Goal: Obtain resource: Obtain resource

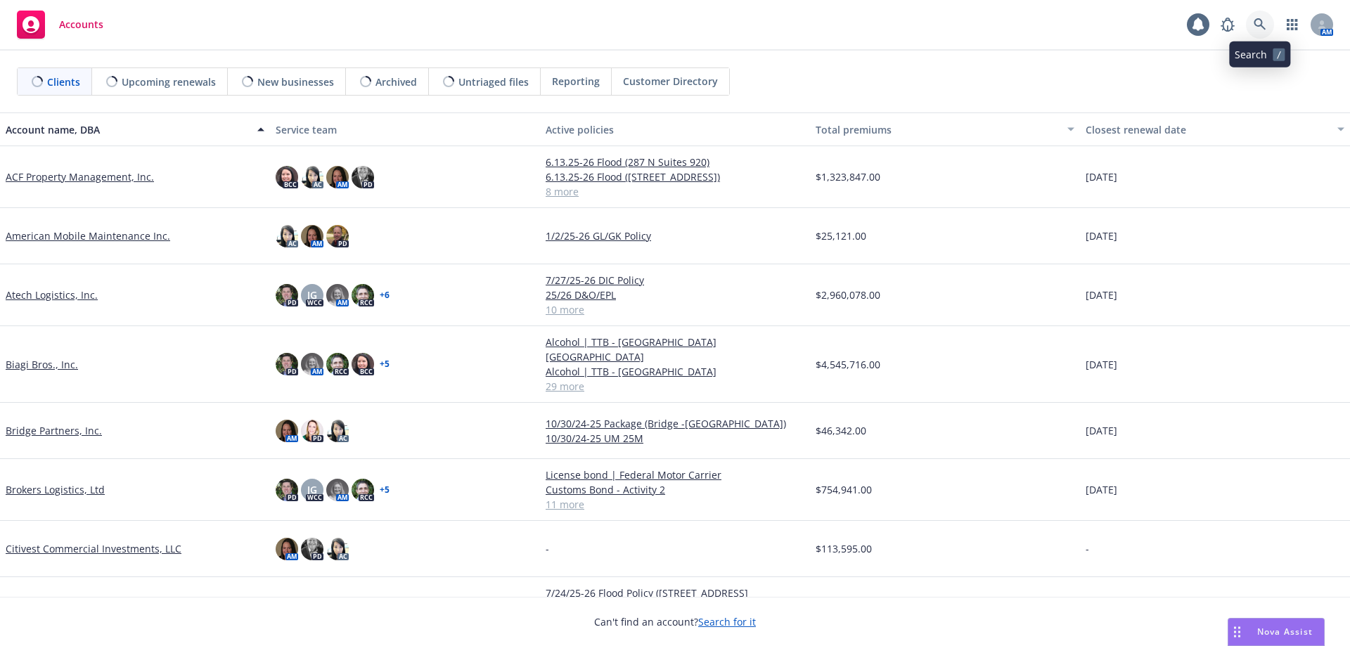
click at [1266, 24] on icon at bounding box center [1260, 24] width 13 height 13
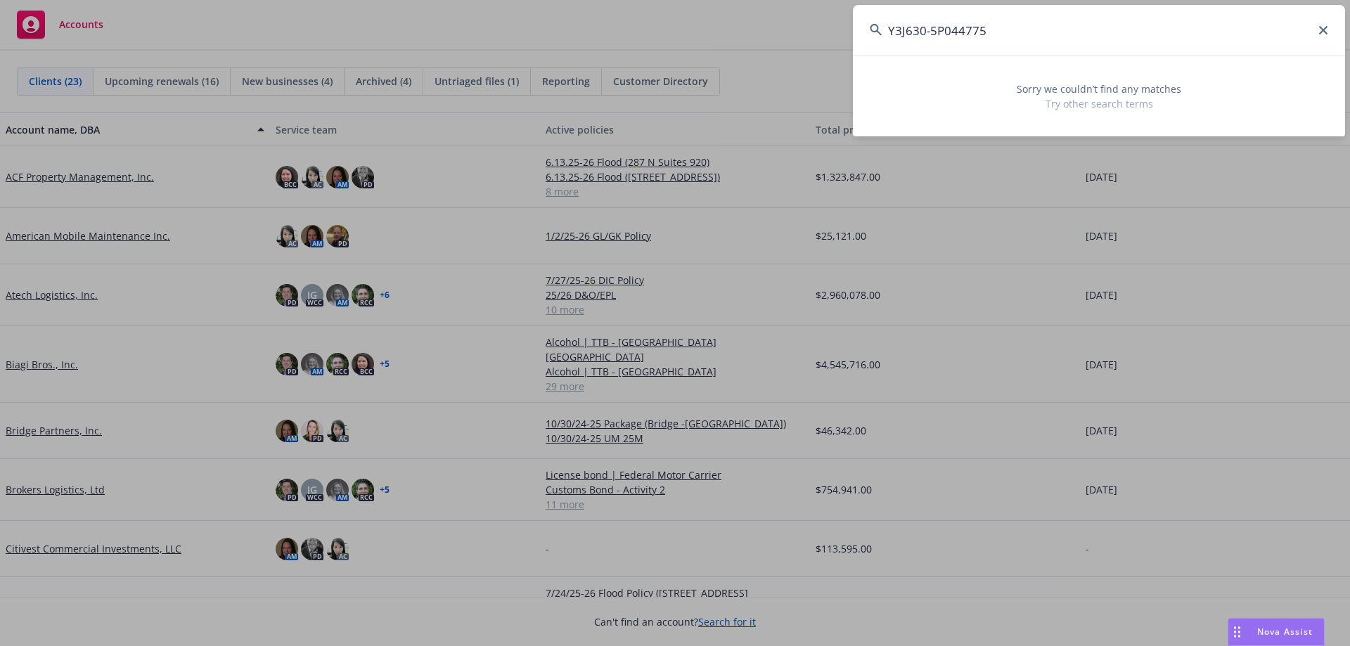
click at [1020, 34] on input "Y3J630-5P044775" at bounding box center [1099, 30] width 492 height 51
click at [926, 30] on input "Y3J630-5P044775" at bounding box center [1099, 30] width 492 height 51
type input "Y3J6305P044775"
click at [1326, 31] on icon at bounding box center [1323, 30] width 8 height 8
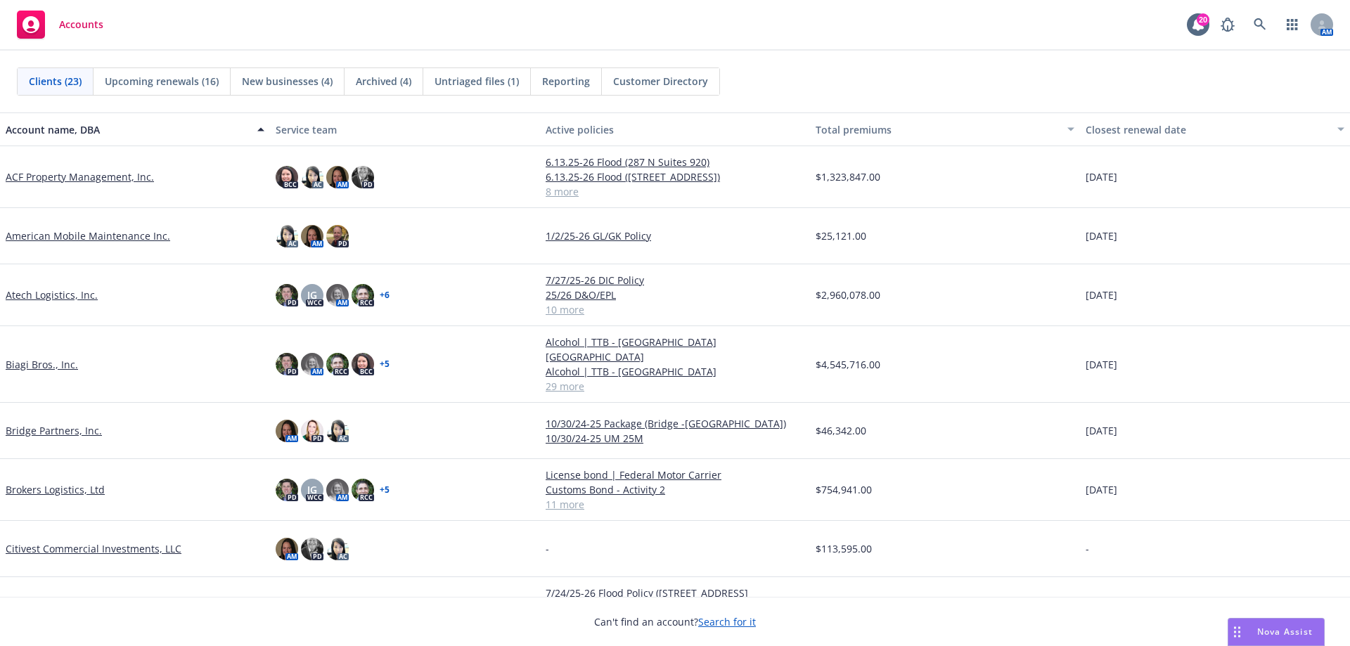
click at [67, 290] on link "Atech Logistics, Inc." at bounding box center [52, 295] width 92 height 15
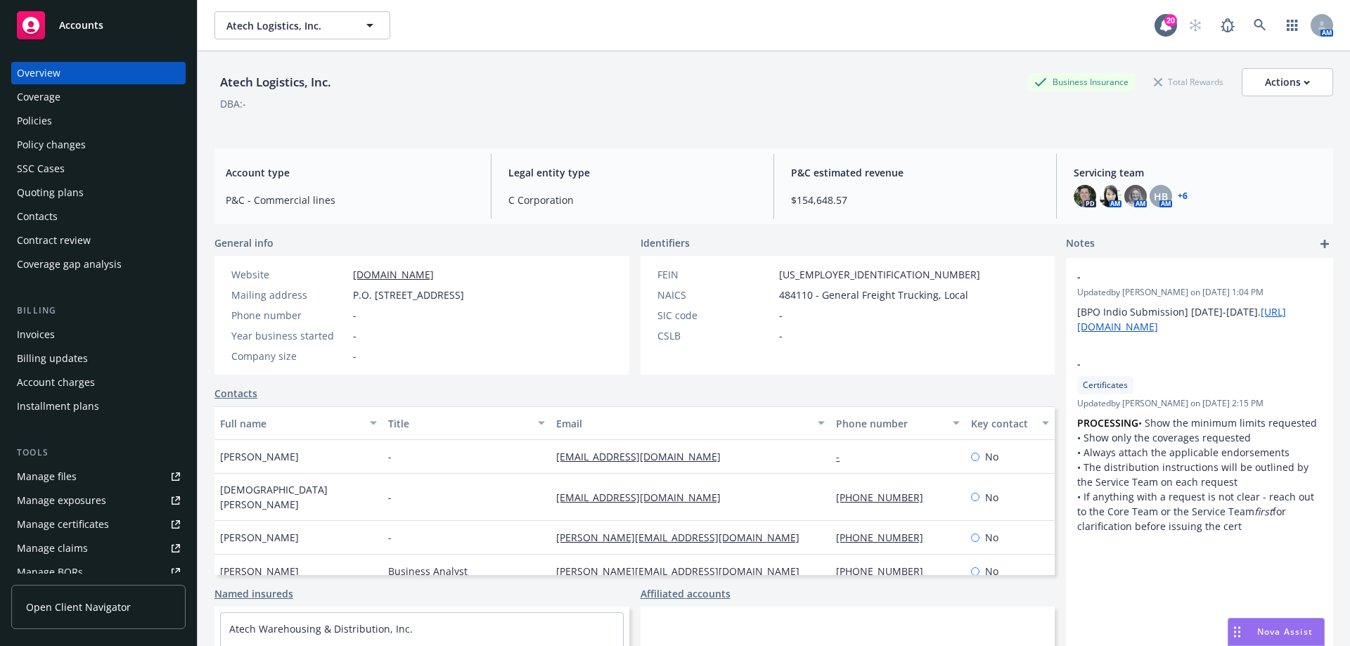
click at [72, 478] on div "Manage files" at bounding box center [47, 476] width 60 height 22
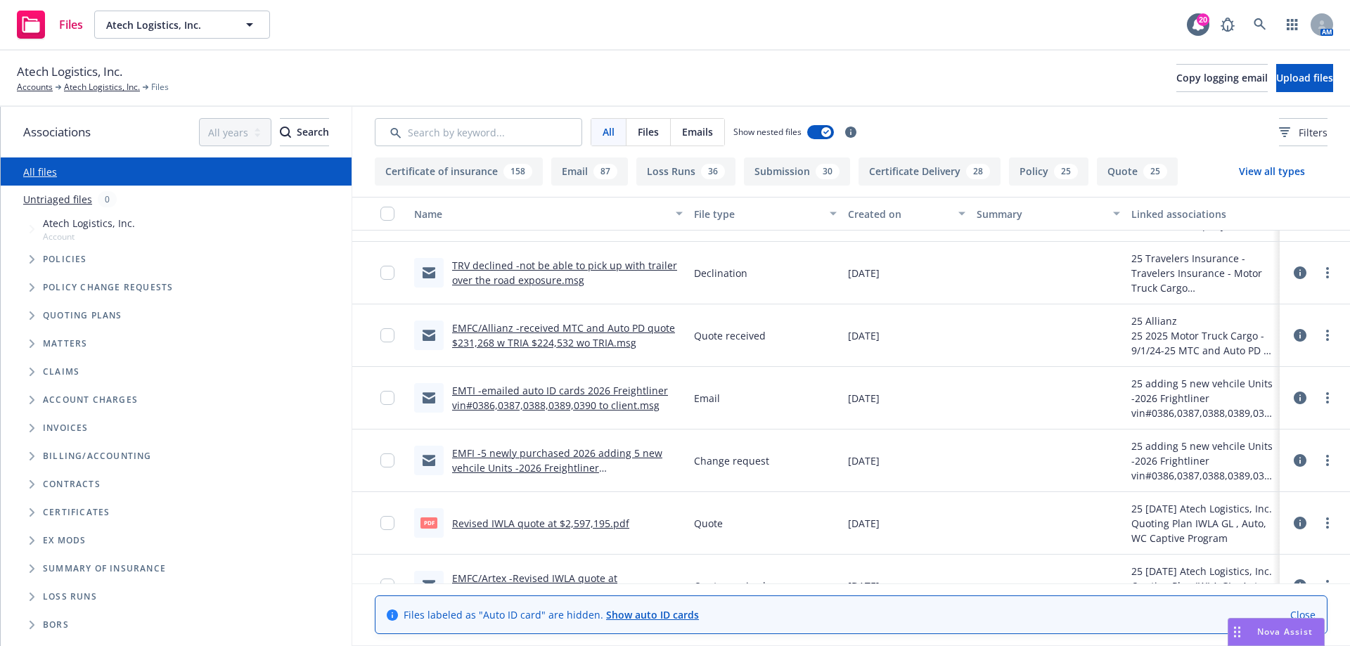
scroll to position [70, 0]
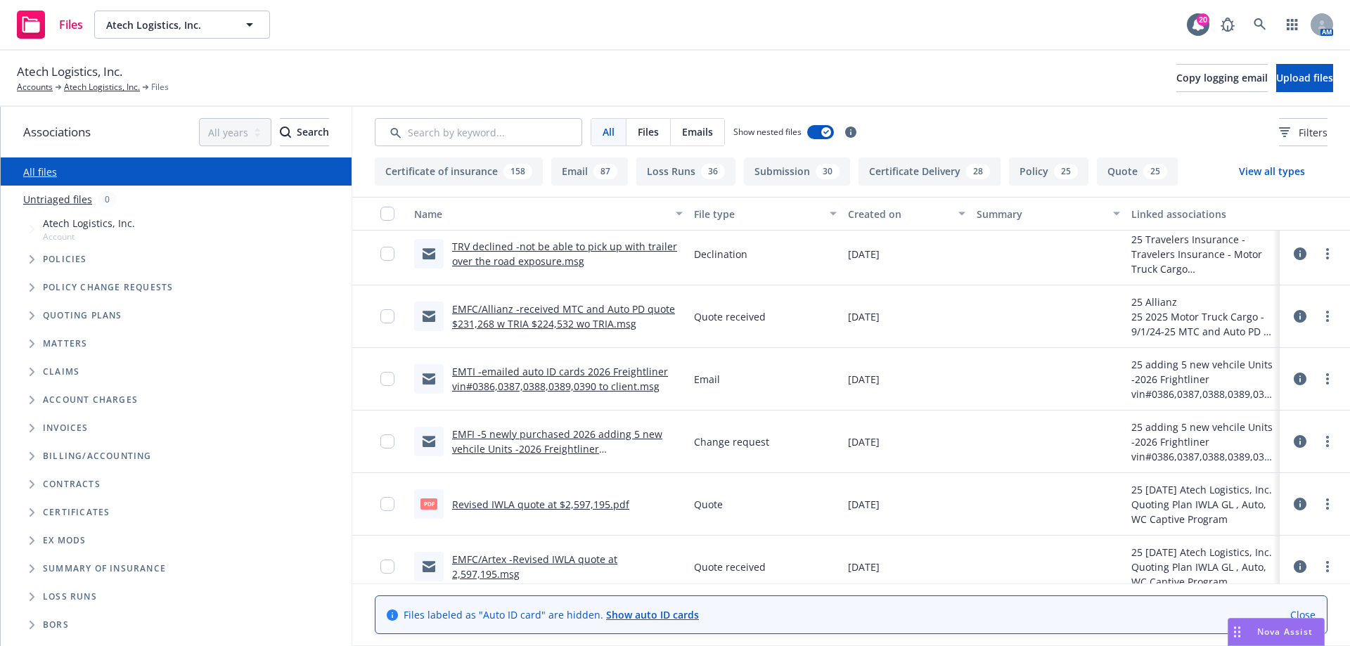
click at [540, 444] on link "EMFI -5 newly purchased 2026 adding 5 new vehcile Units -2026 Freightliner vin#…" at bounding box center [557, 448] width 210 height 43
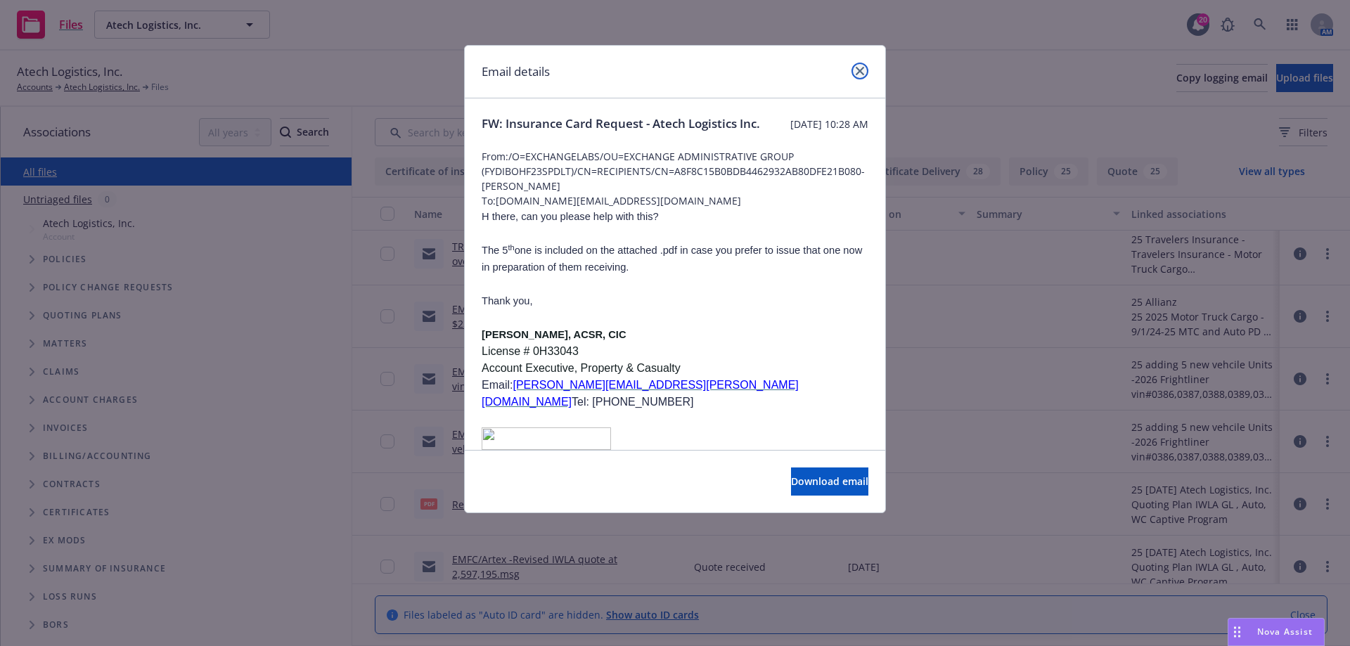
click at [864, 70] on link "close" at bounding box center [859, 71] width 17 height 17
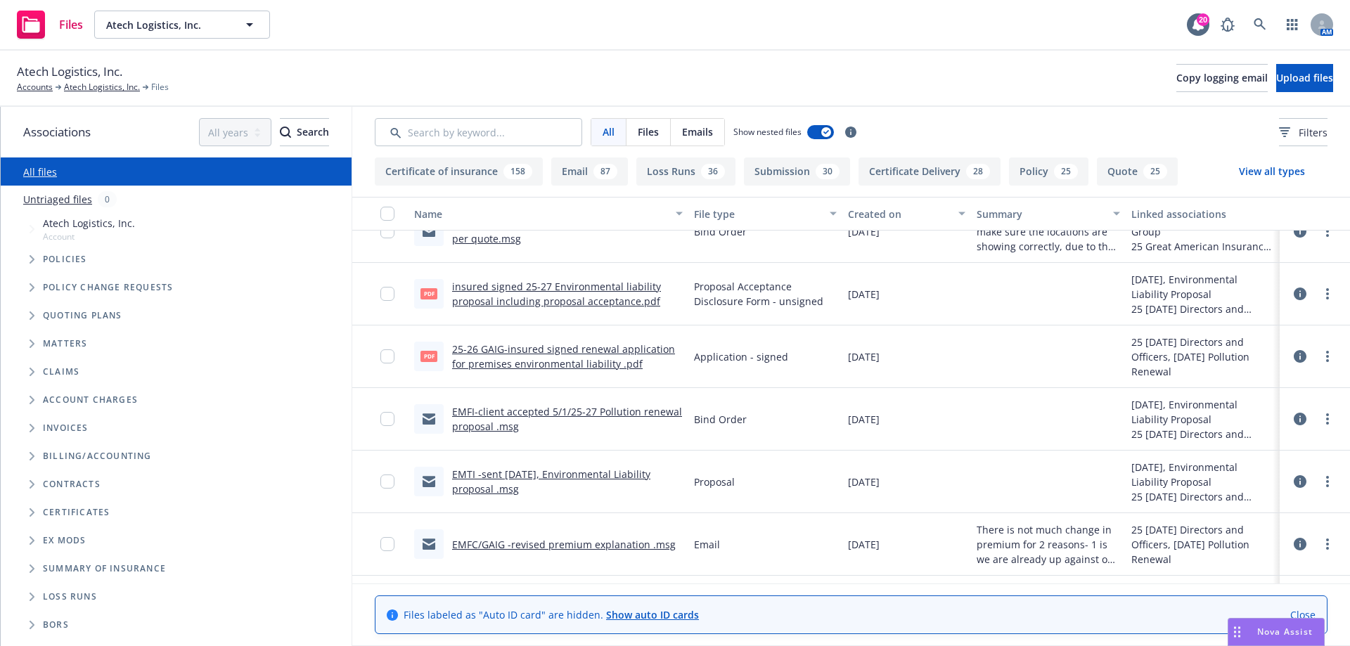
scroll to position [5554, 0]
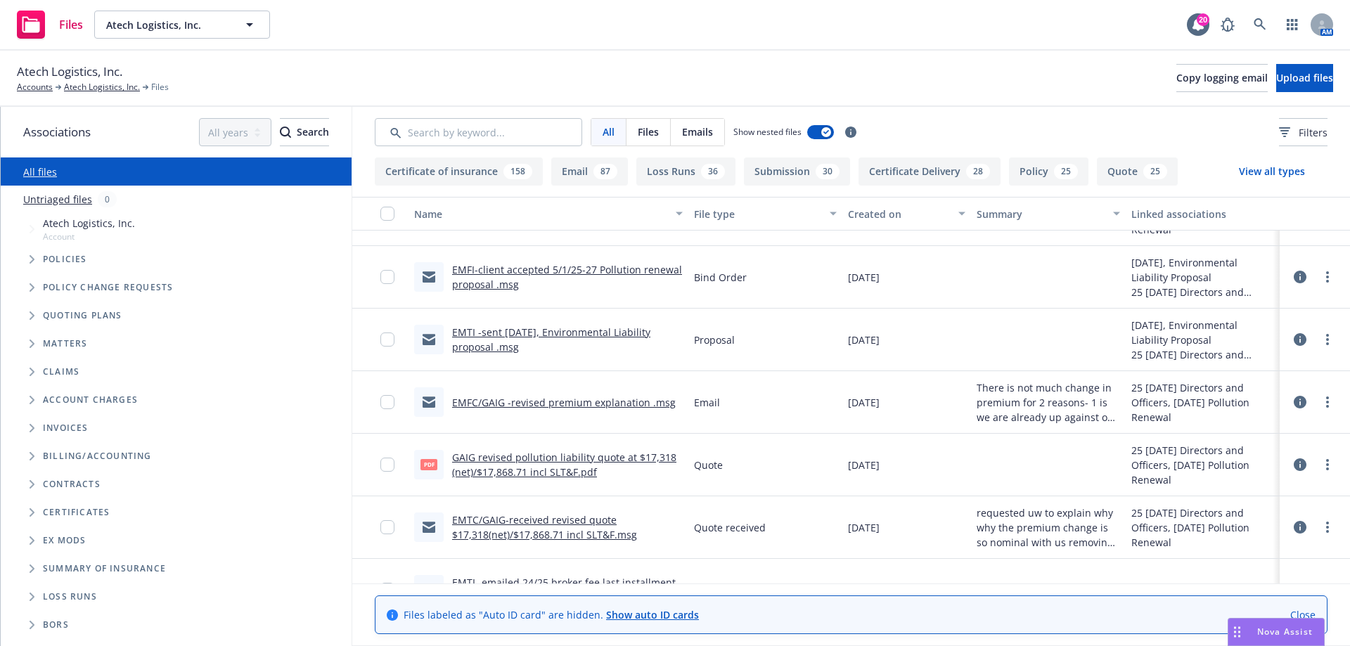
click at [32, 261] on icon "Tree Example" at bounding box center [32, 259] width 5 height 8
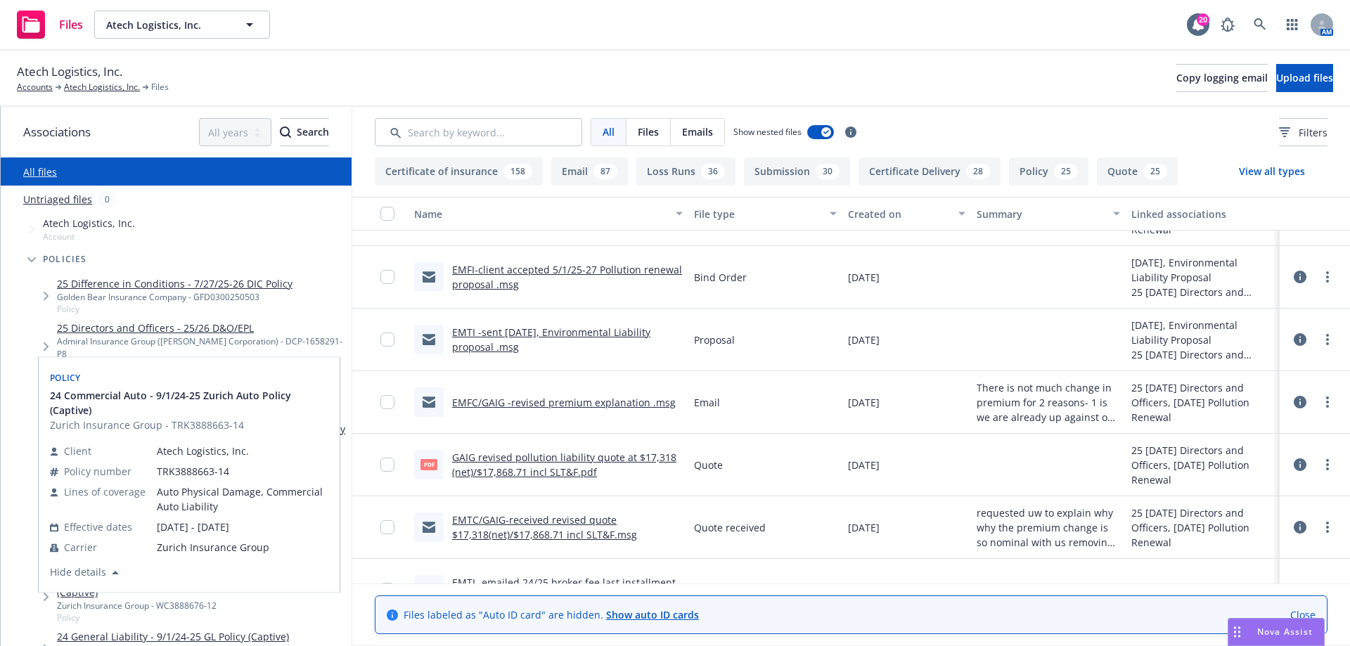
click at [207, 526] on link "24 Commercial Auto - 9/1/24-25 Zurich Auto Policy (Captive)" at bounding box center [196, 533] width 279 height 15
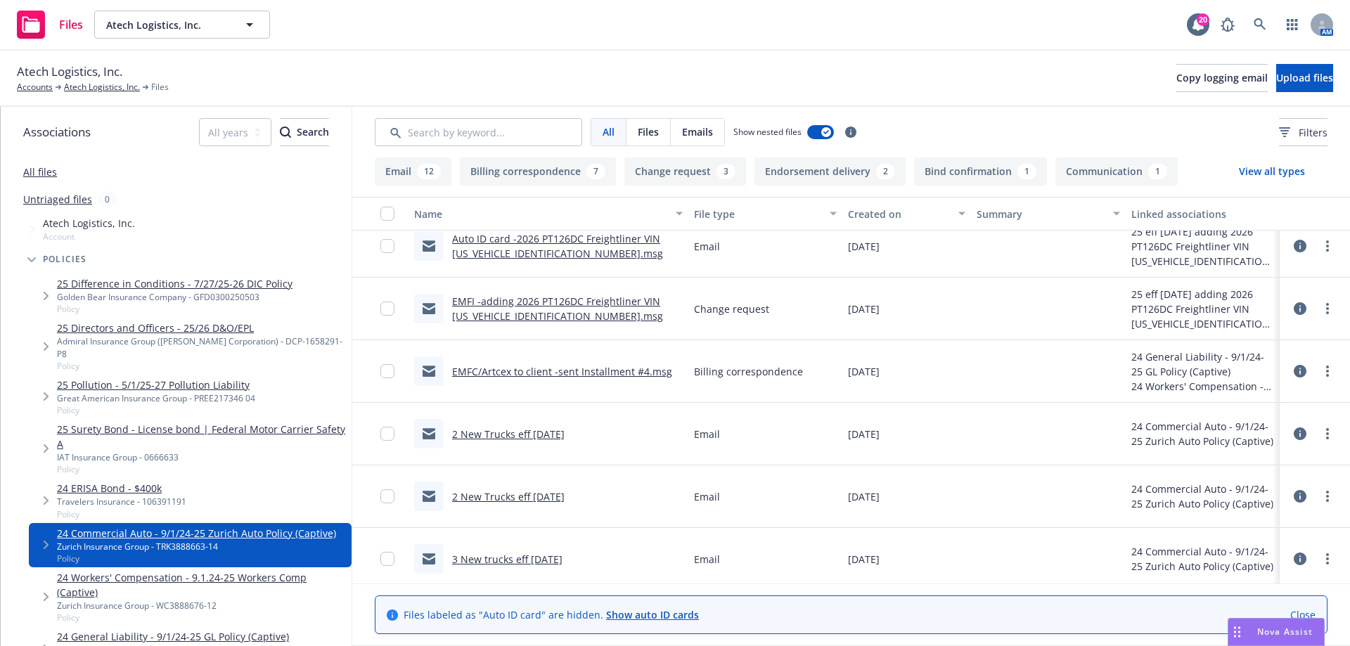
scroll to position [141, 0]
click at [557, 431] on link "2 New Trucks eff 9/23/24" at bounding box center [508, 433] width 112 height 13
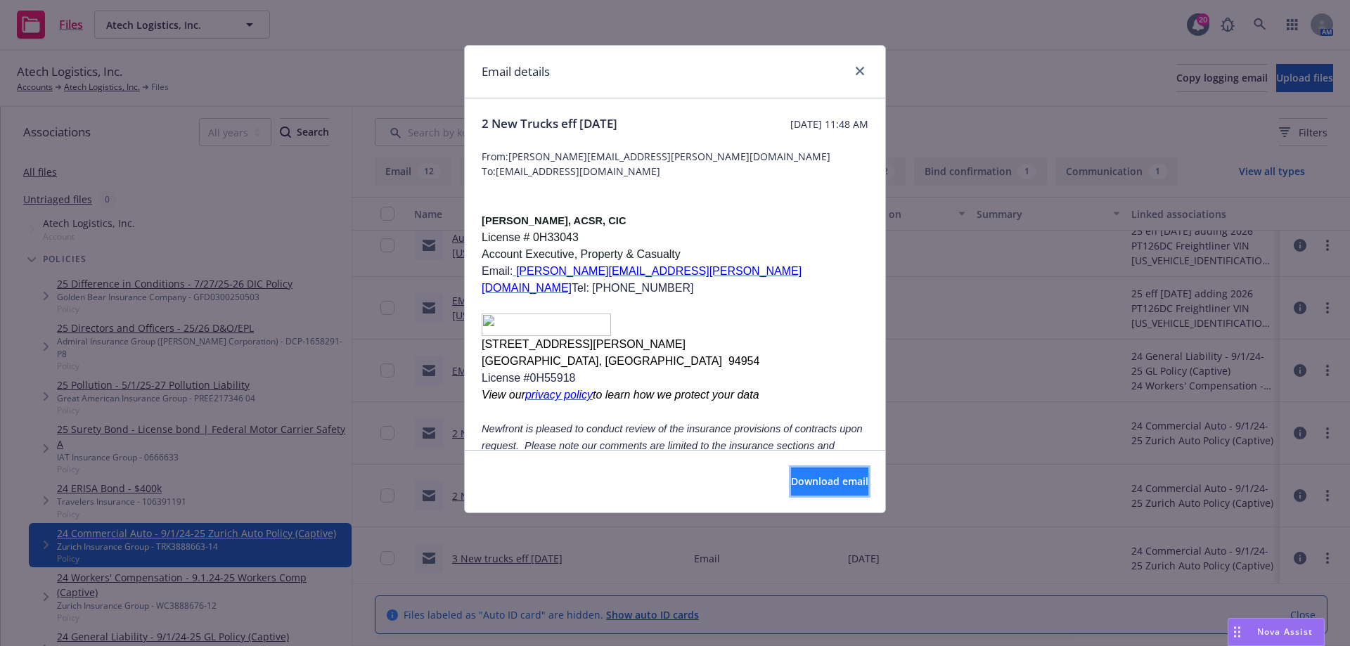
click at [805, 482] on span "Download email" at bounding box center [829, 481] width 77 height 13
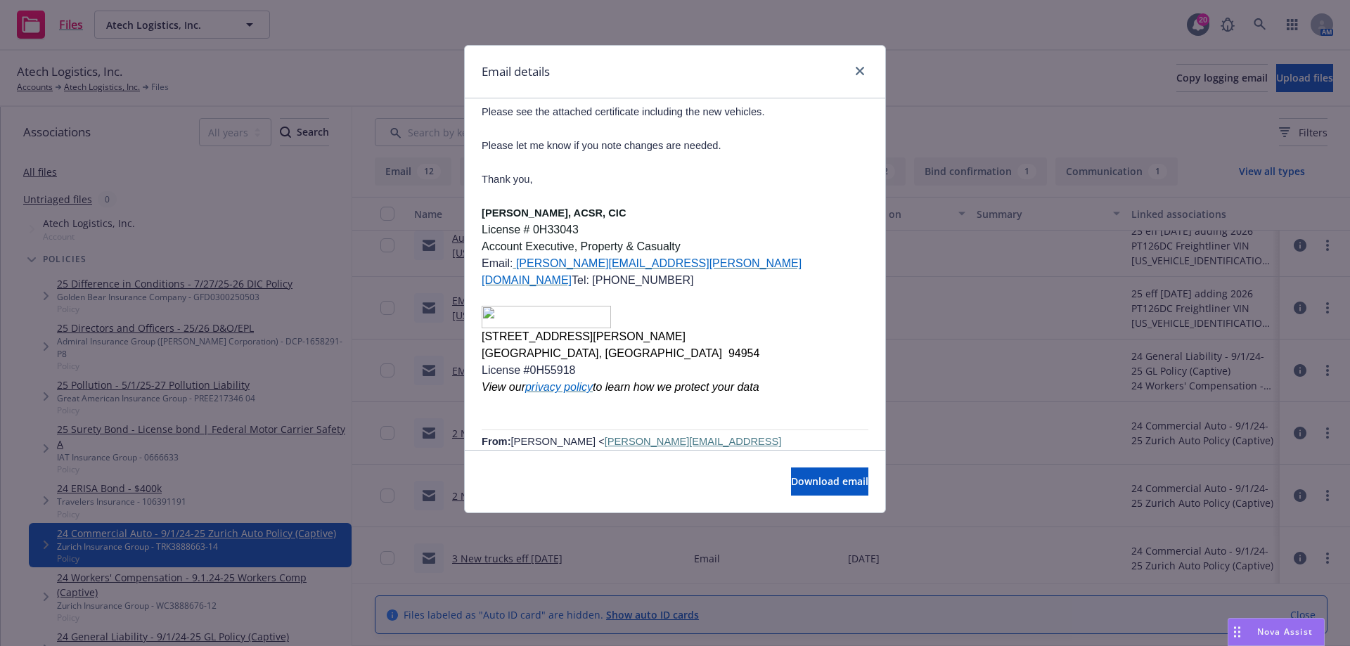
scroll to position [562, 0]
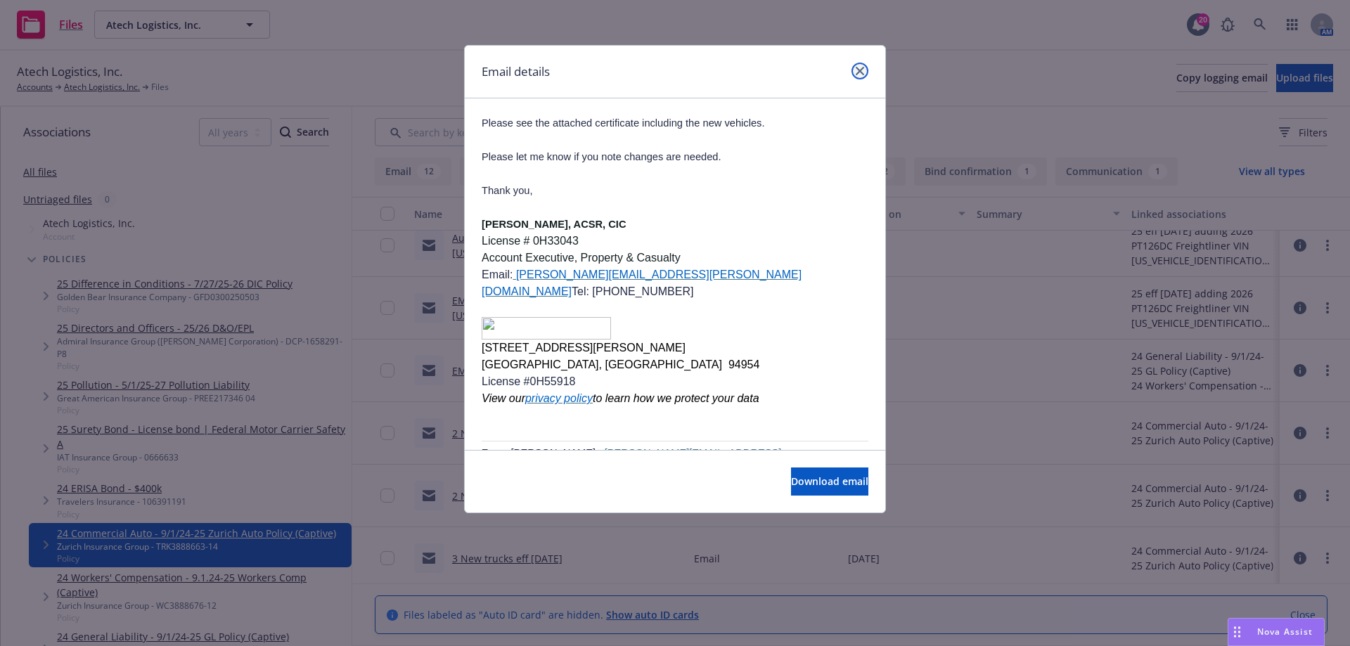
click at [863, 67] on icon "close" at bounding box center [860, 71] width 8 height 8
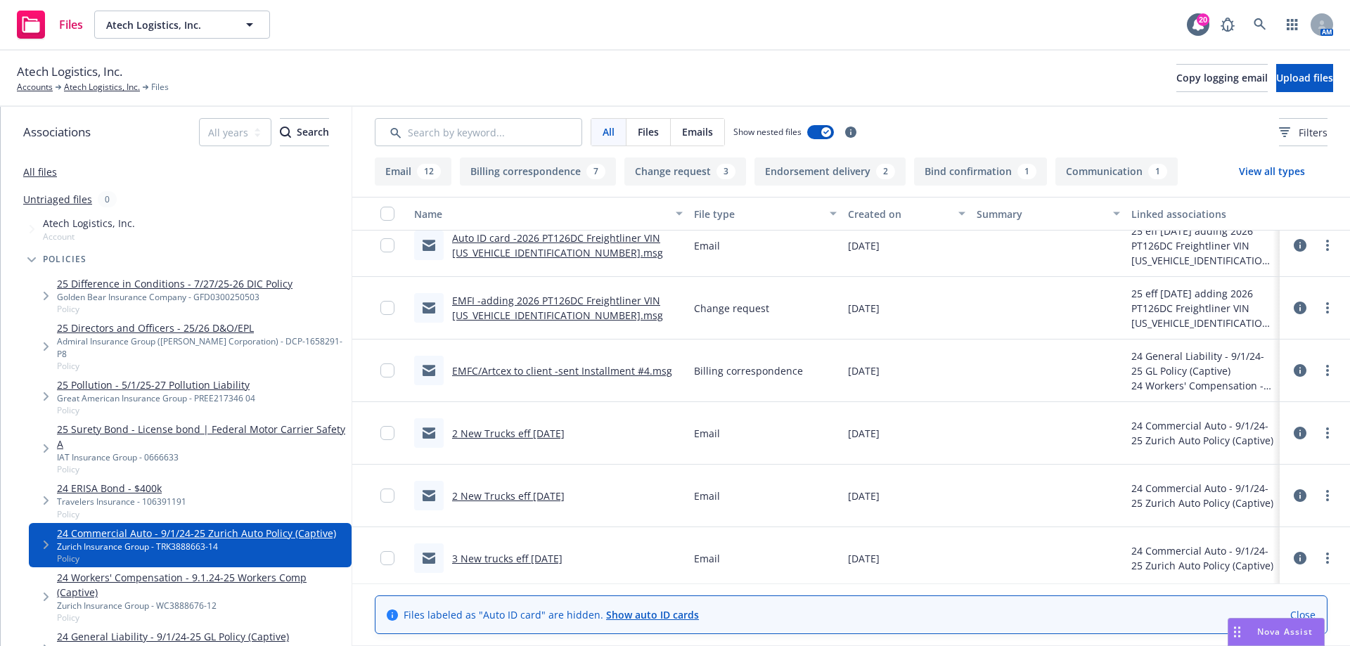
click at [532, 558] on link "3 New trucks eff 10/8/2024" at bounding box center [507, 558] width 110 height 13
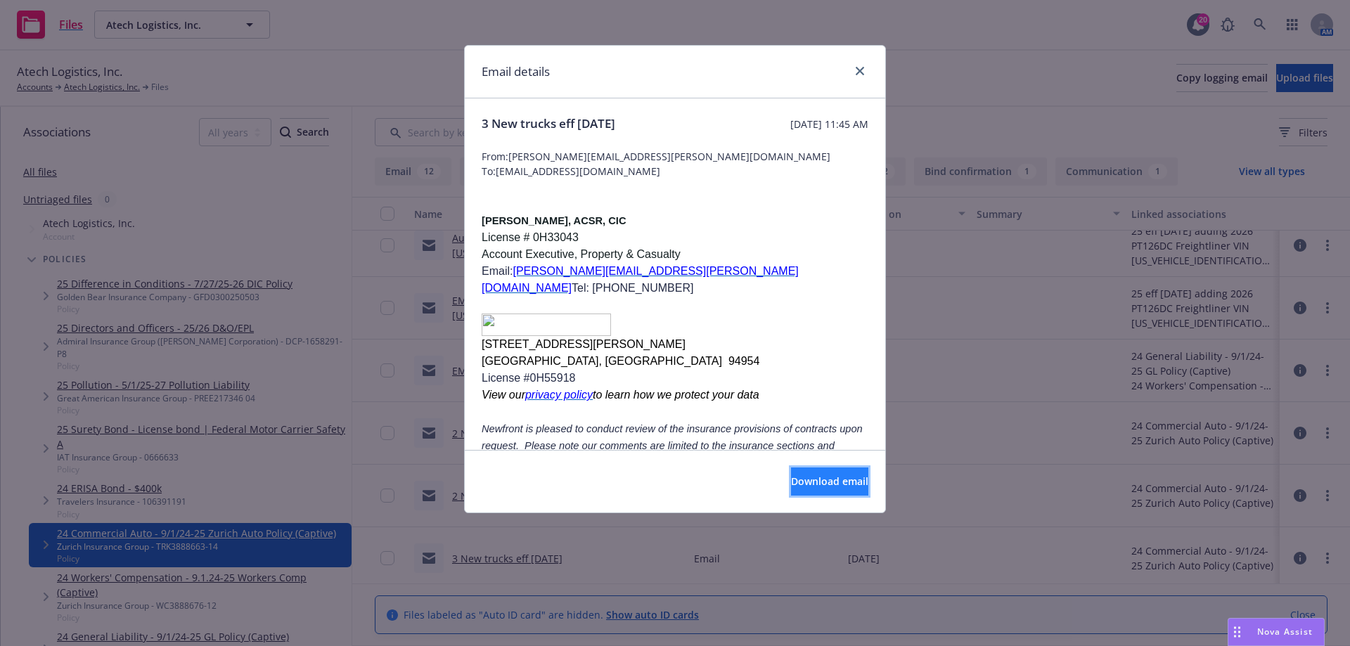
click at [791, 475] on button "Download email" at bounding box center [829, 482] width 77 height 28
click at [858, 73] on icon "close" at bounding box center [860, 71] width 8 height 8
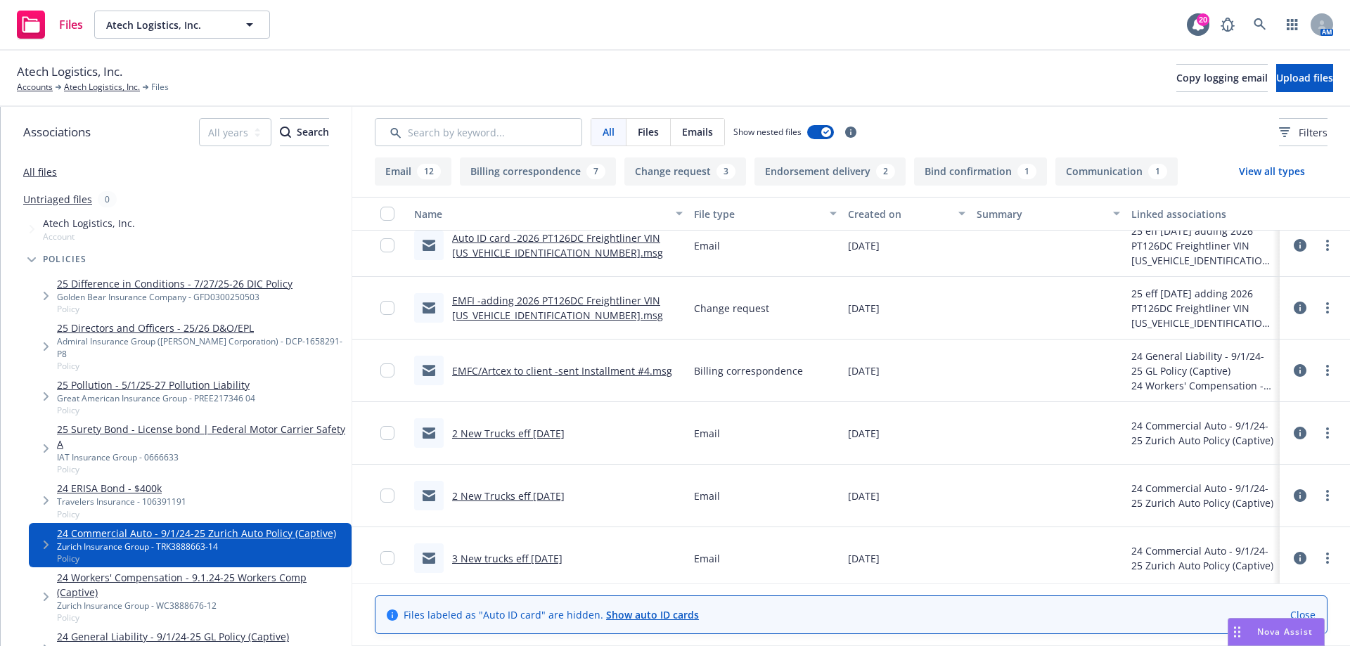
click at [558, 551] on div "3 New trucks eff 10/8/2024" at bounding box center [507, 558] width 110 height 15
click at [560, 558] on link "3 New trucks eff 10/8/2024" at bounding box center [507, 558] width 110 height 13
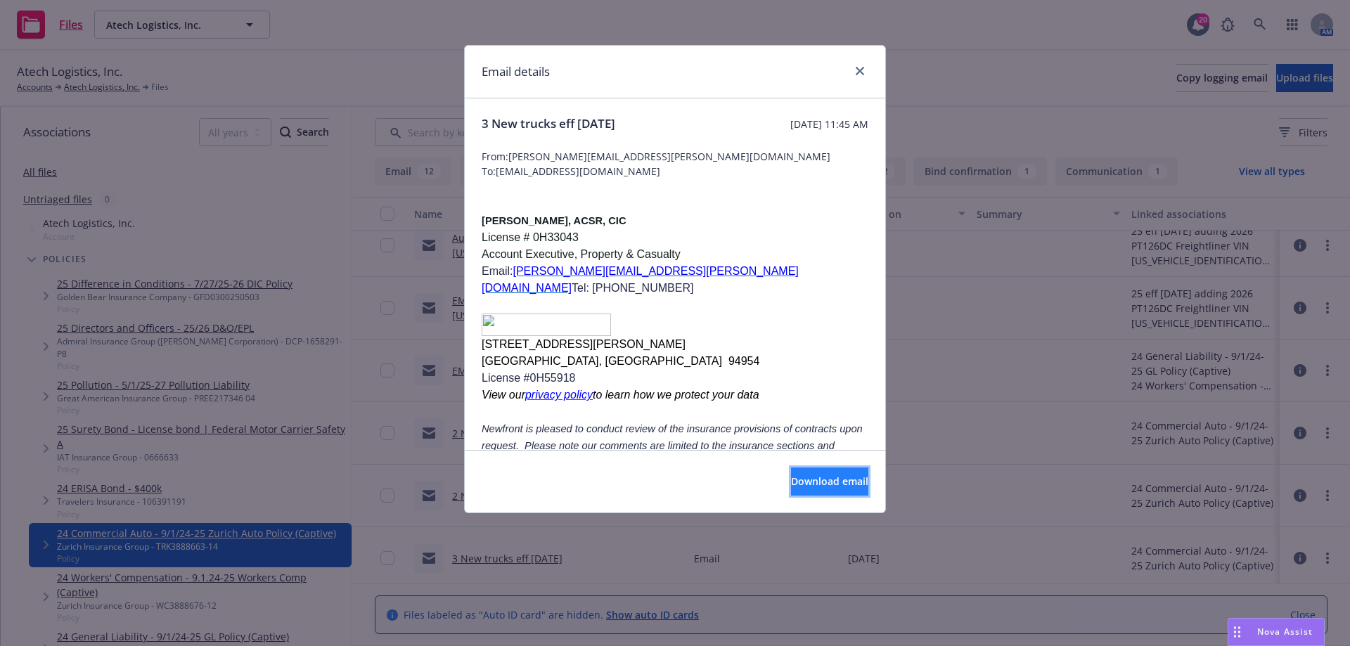
click at [791, 476] on span "Download email" at bounding box center [829, 481] width 77 height 13
click at [860, 74] on icon "close" at bounding box center [860, 71] width 8 height 8
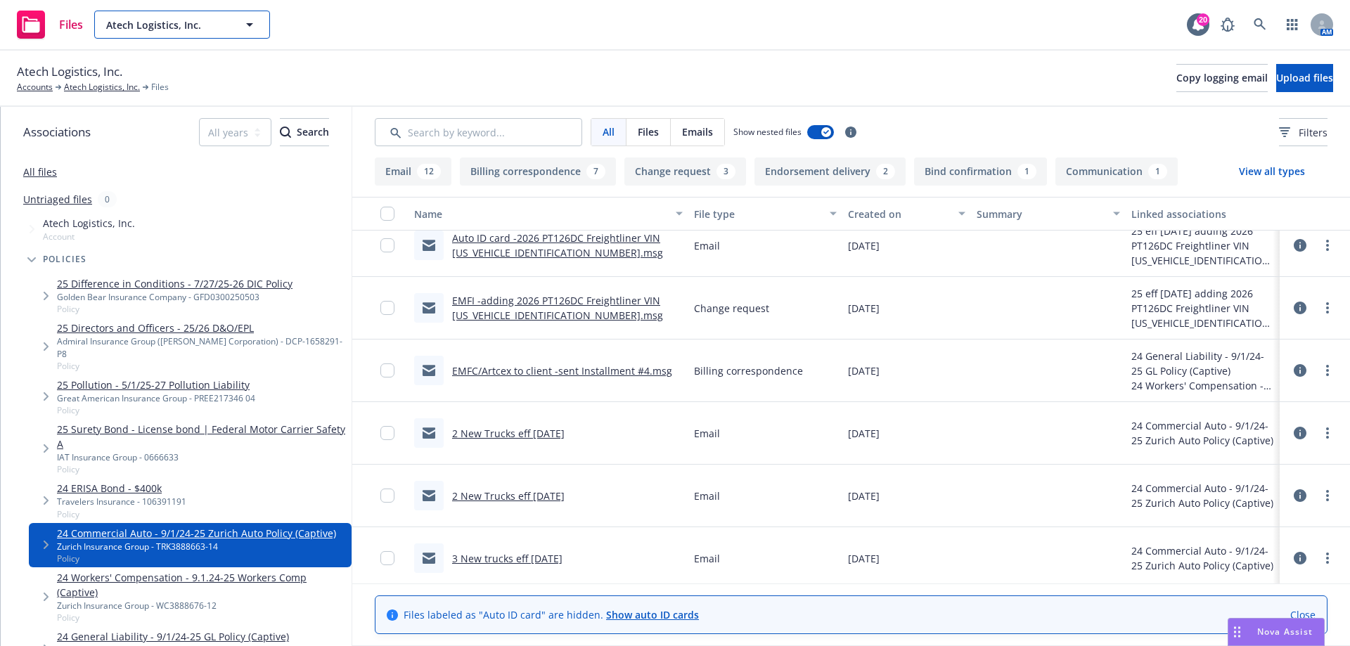
click at [164, 20] on div "Atech Logistics, Inc." at bounding box center [182, 25] width 176 height 28
click at [154, 205] on div "Untriaged files 0" at bounding box center [184, 199] width 323 height 16
click at [50, 86] on link "Accounts" at bounding box center [35, 87] width 36 height 13
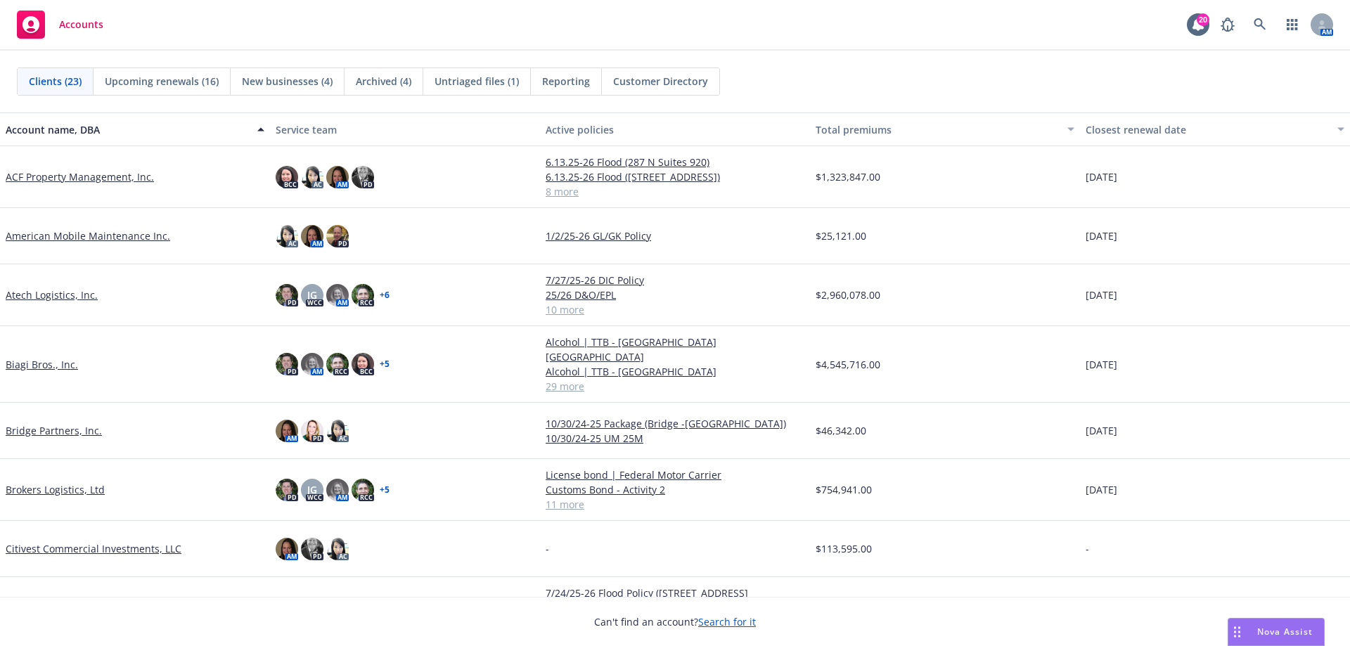
click at [64, 482] on link "Brokers Logistics, Ltd" at bounding box center [55, 489] width 99 height 15
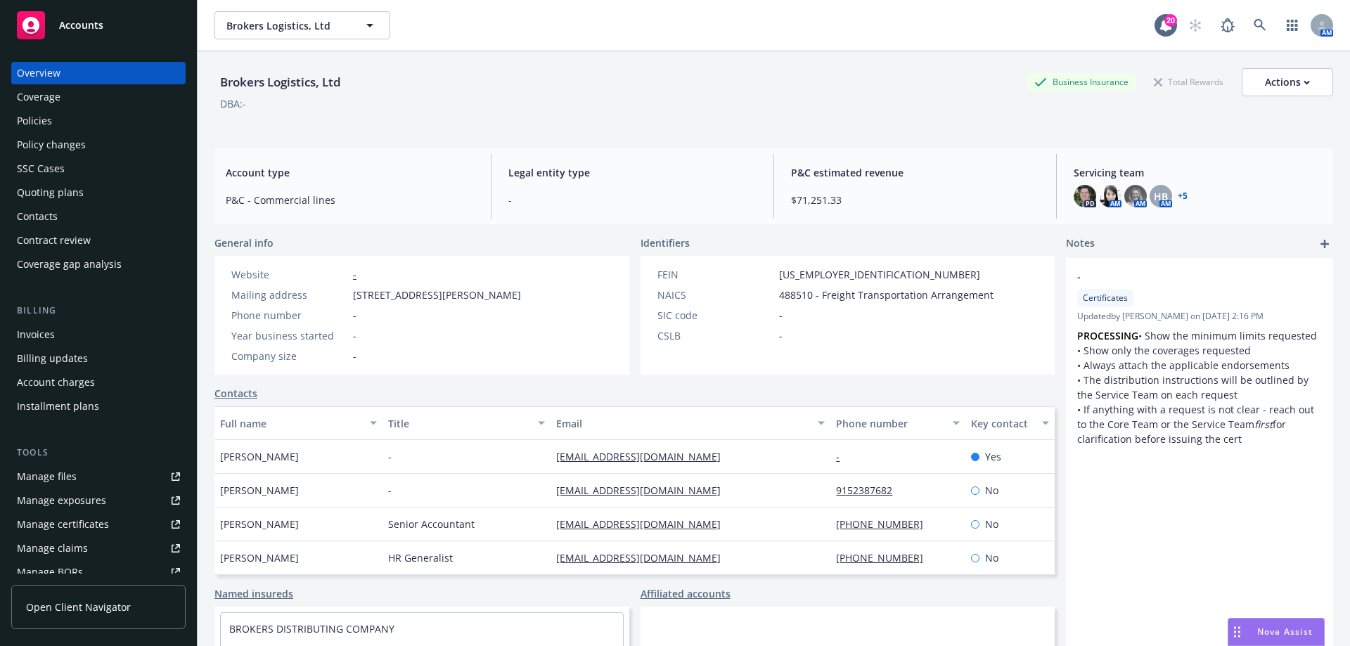
click at [83, 129] on div "Policies" at bounding box center [98, 121] width 163 height 22
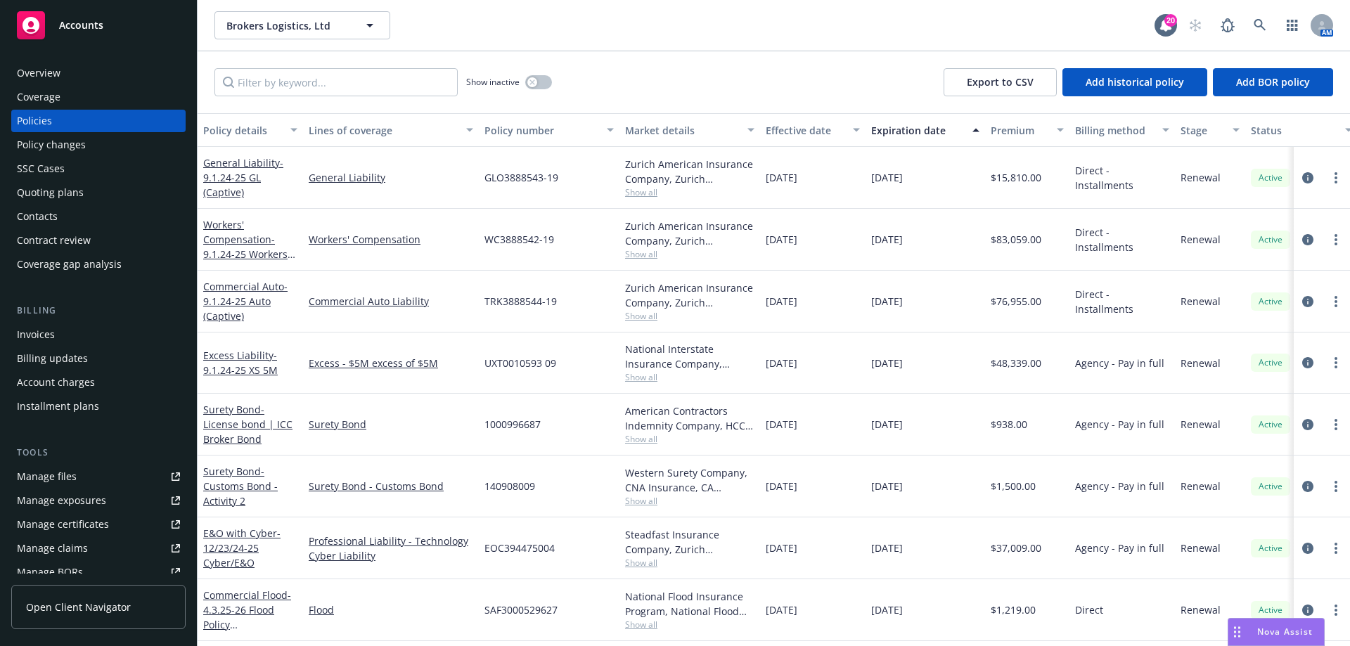
click at [76, 188] on div "Quoting plans" at bounding box center [50, 192] width 67 height 22
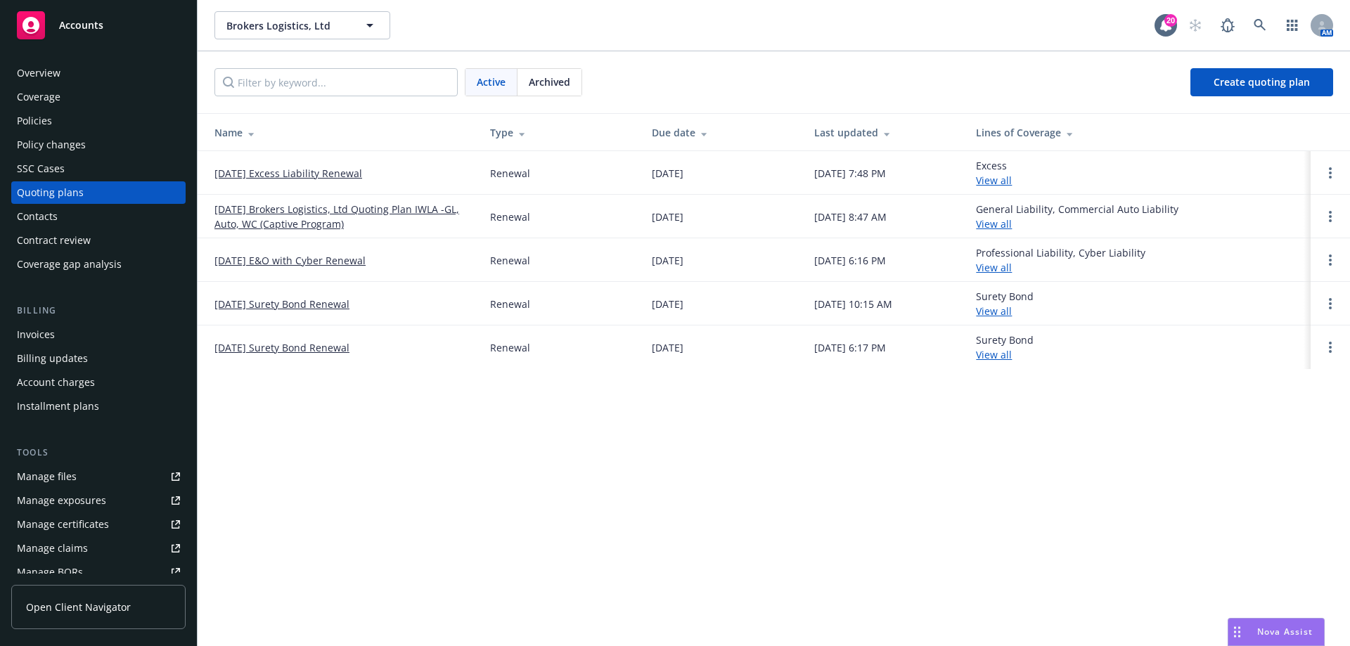
click at [308, 219] on link "[DATE] Brokers Logistics, Ltd Quoting Plan IWLA -GL, Auto, WC (Captive Program)" at bounding box center [340, 217] width 253 height 30
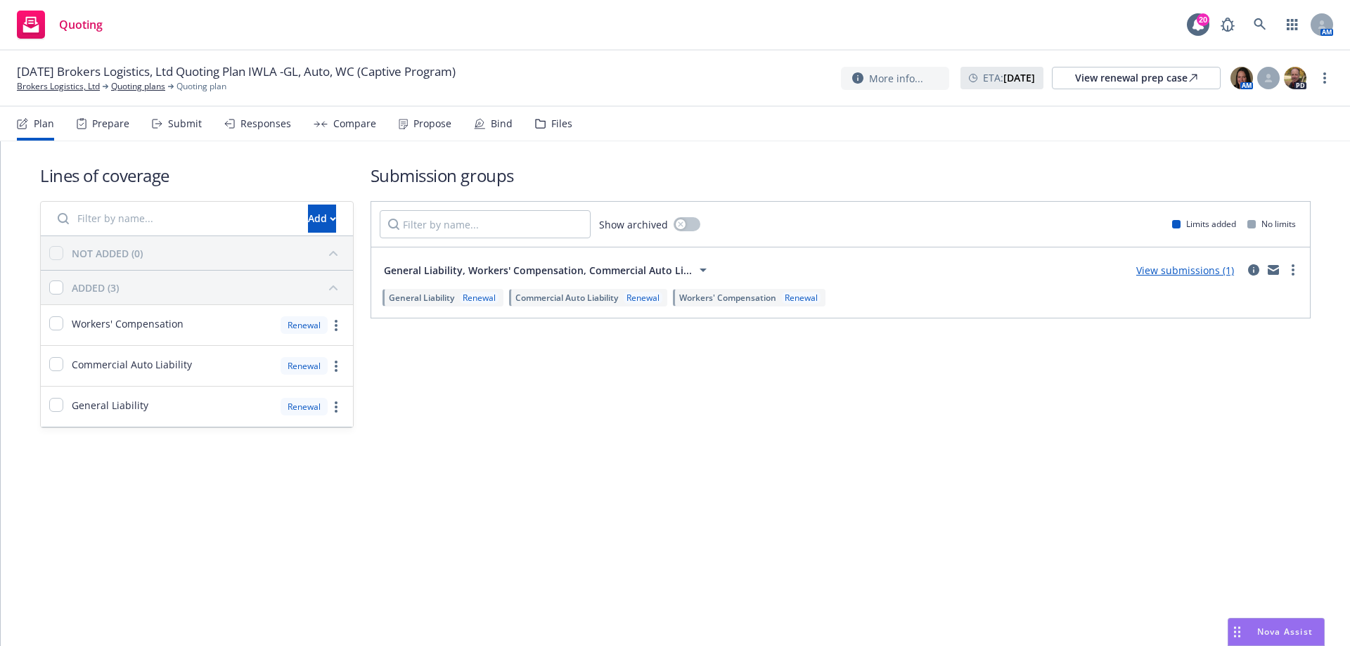
click at [565, 130] on div "Files" at bounding box center [553, 124] width 37 height 34
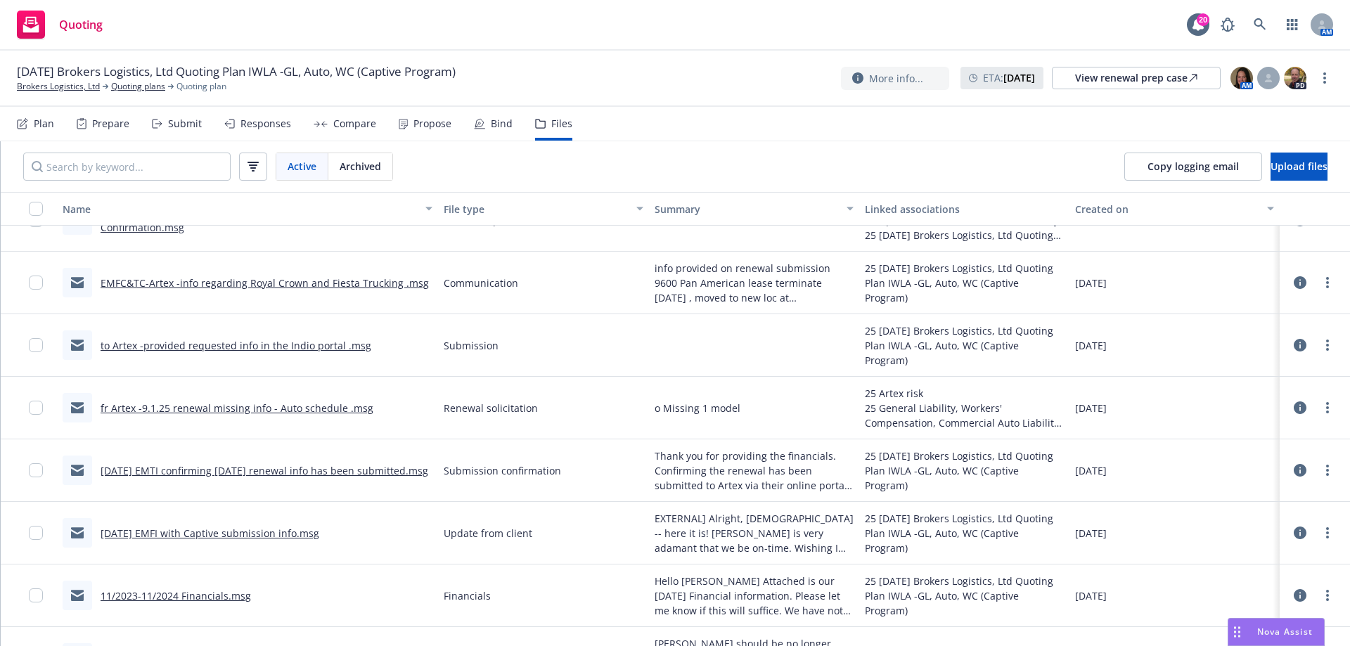
scroll to position [633, 0]
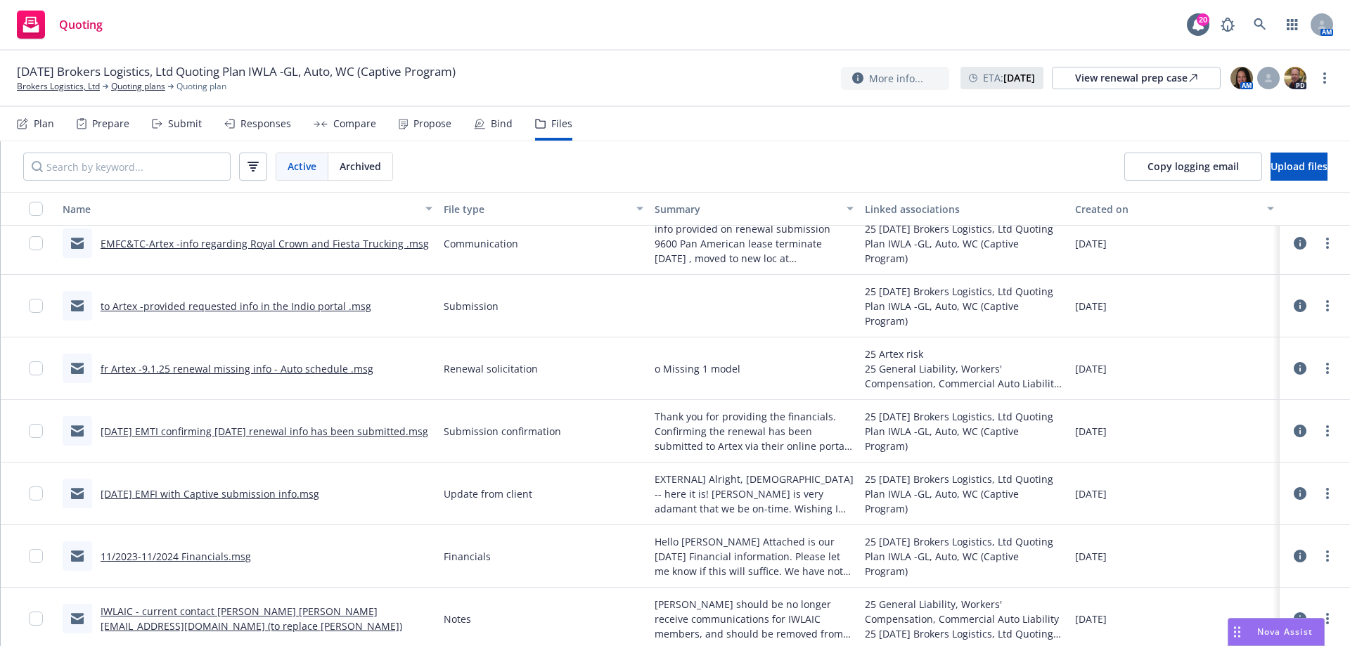
click at [205, 432] on link "[DATE] EMTI confirming [DATE] renewal info has been submitted.msg" at bounding box center [265, 431] width 328 height 13
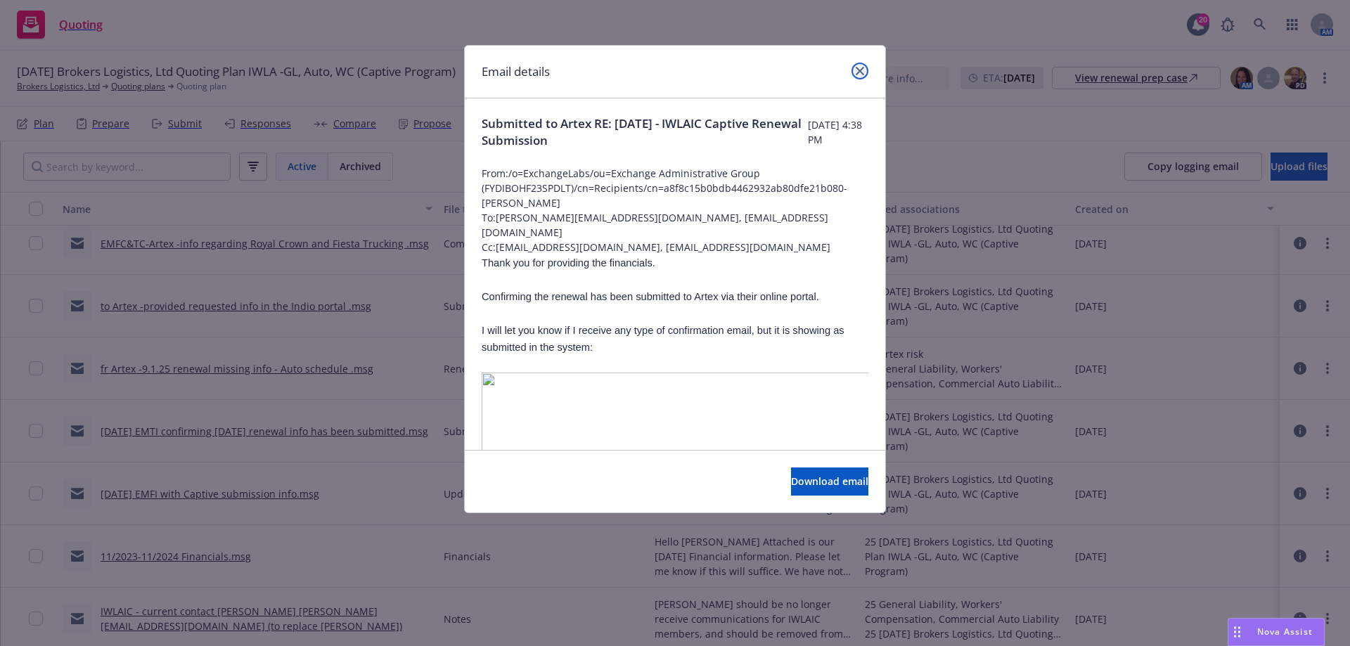
click at [861, 72] on icon "close" at bounding box center [860, 71] width 8 height 8
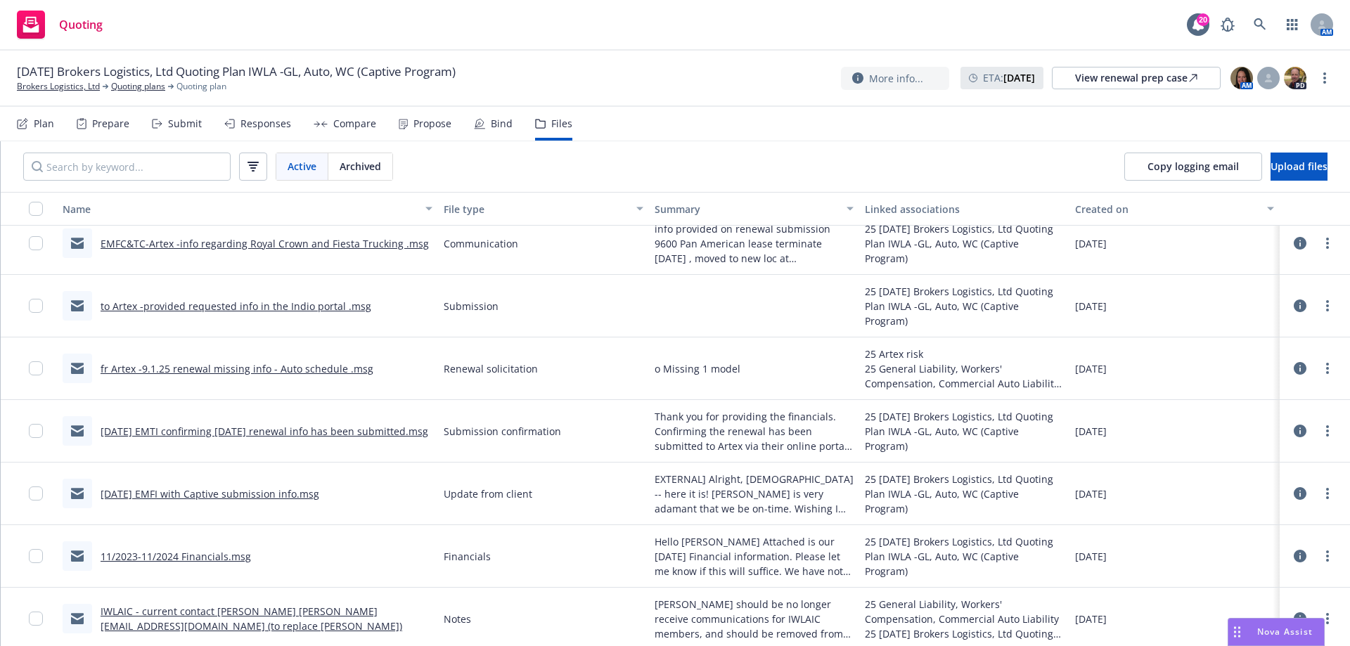
click at [277, 494] on link "2/26/25 EMFI with Captive submission info.msg" at bounding box center [210, 493] width 219 height 13
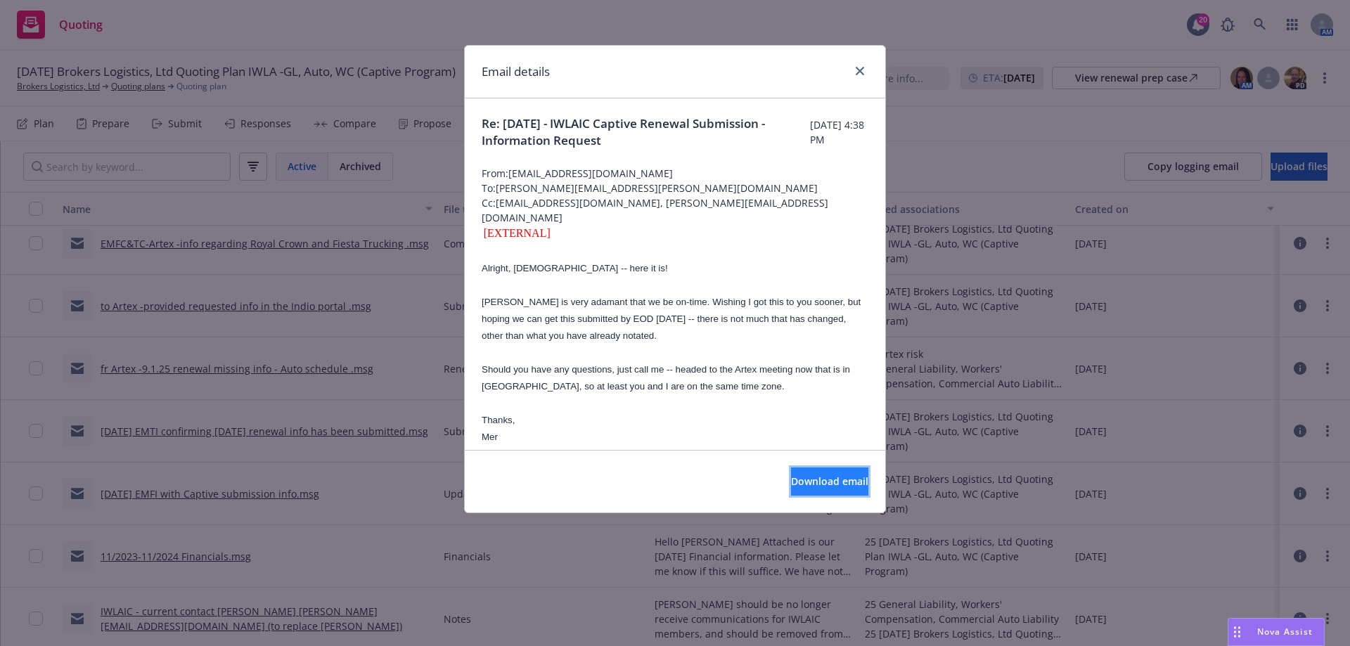
click at [791, 480] on span "Download email" at bounding box center [829, 481] width 77 height 13
click at [864, 70] on link "close" at bounding box center [859, 71] width 17 height 17
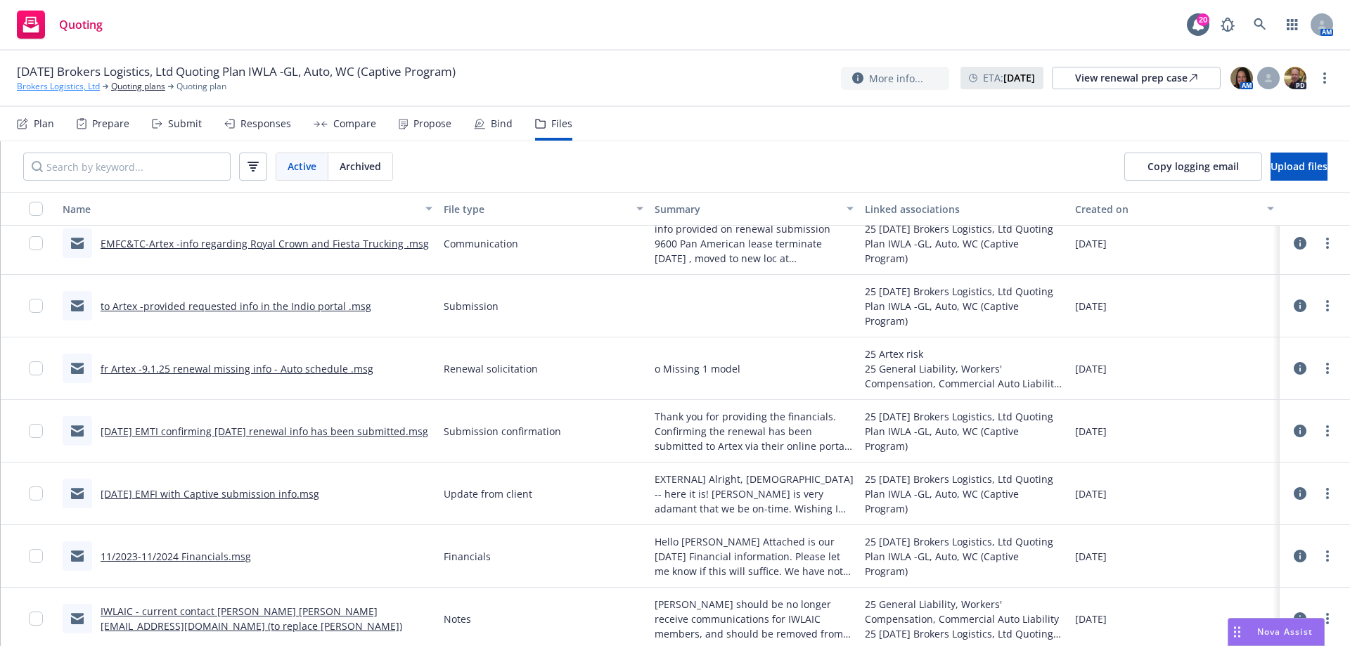
click at [73, 83] on link "Brokers Logistics, Ltd" at bounding box center [58, 86] width 83 height 13
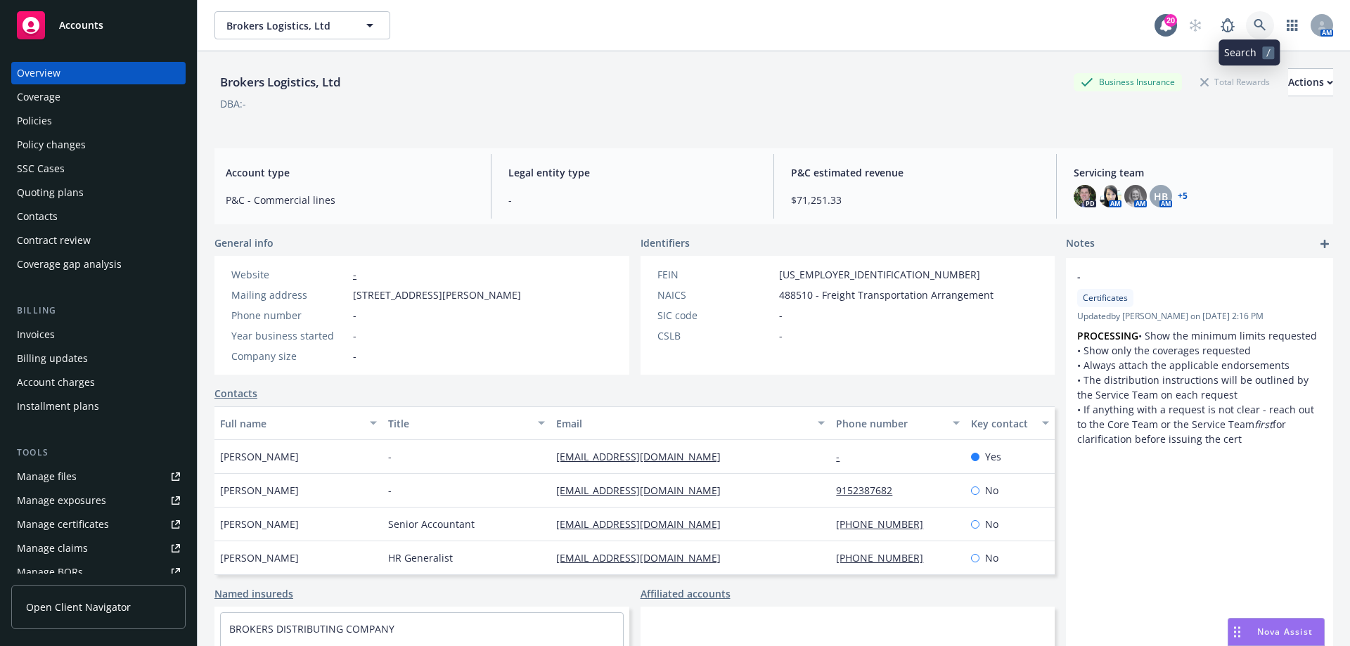
click at [1261, 22] on link at bounding box center [1260, 25] width 28 height 28
click at [77, 173] on div "SSC Cases" at bounding box center [98, 168] width 163 height 22
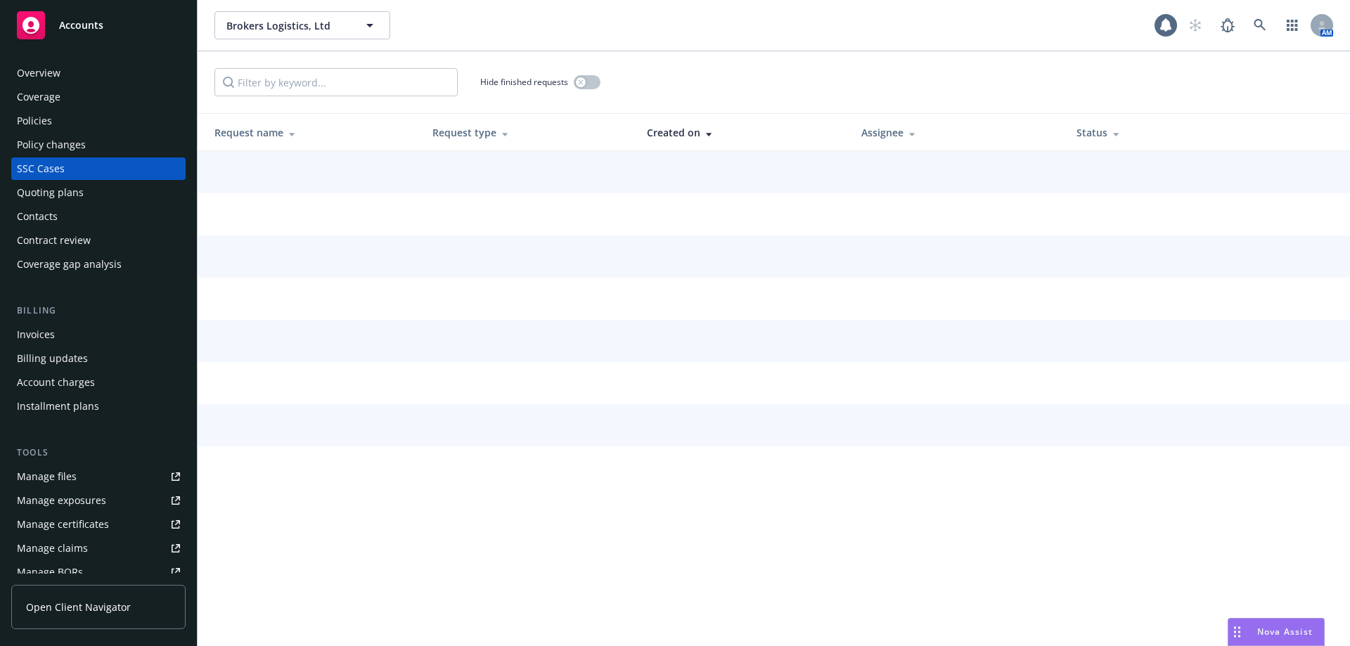
click at [82, 188] on div "Quoting plans" at bounding box center [98, 192] width 163 height 22
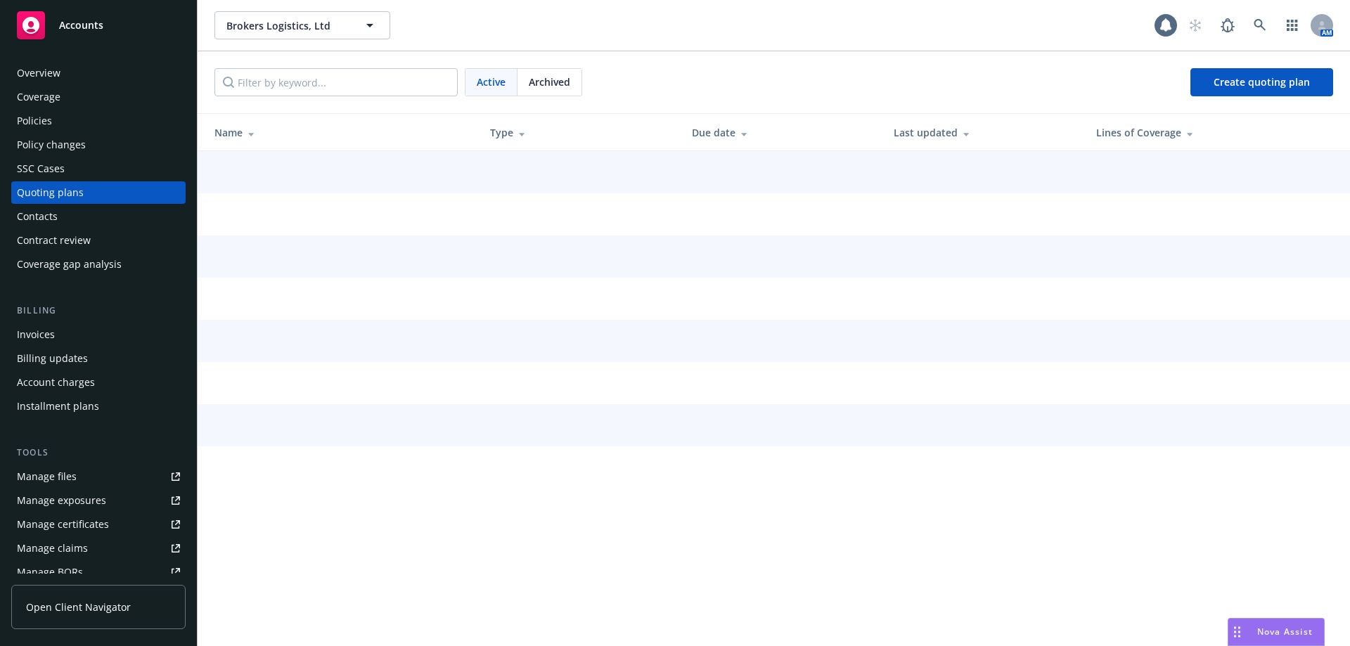
click at [563, 85] on span "Archived" at bounding box center [549, 82] width 41 height 15
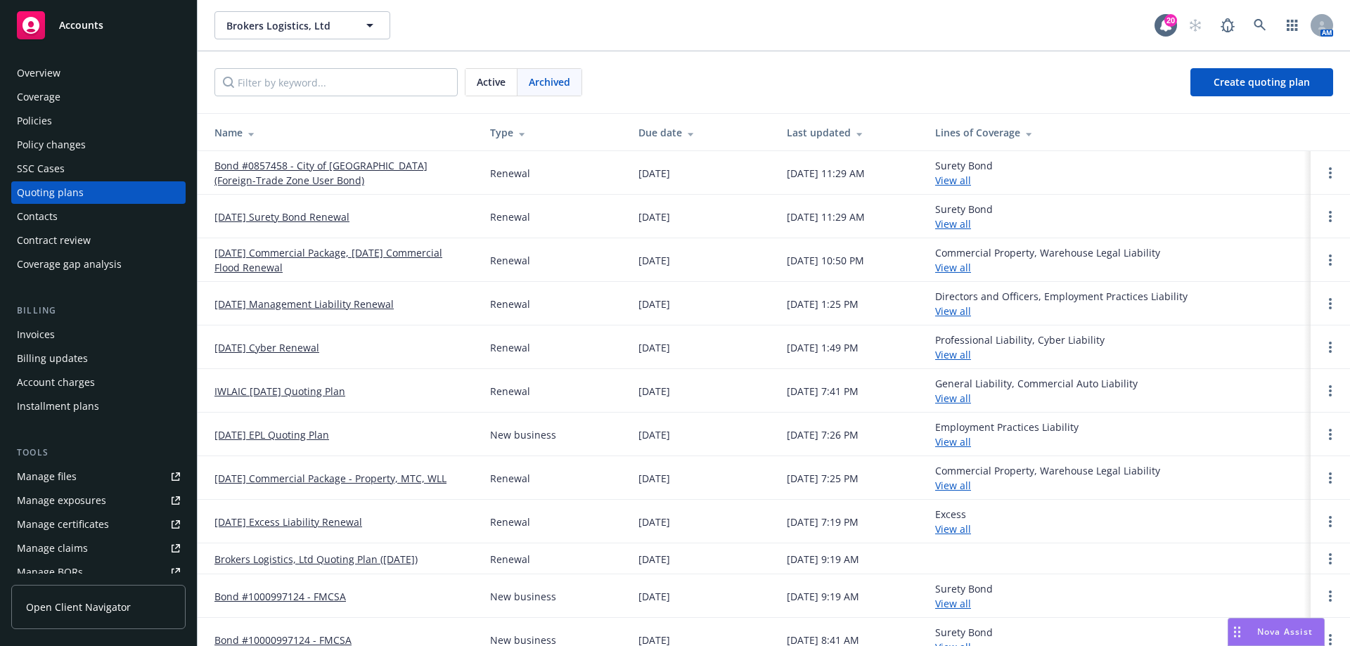
click at [344, 390] on link "IWLAIC [DATE] Quoting Plan" at bounding box center [279, 391] width 131 height 15
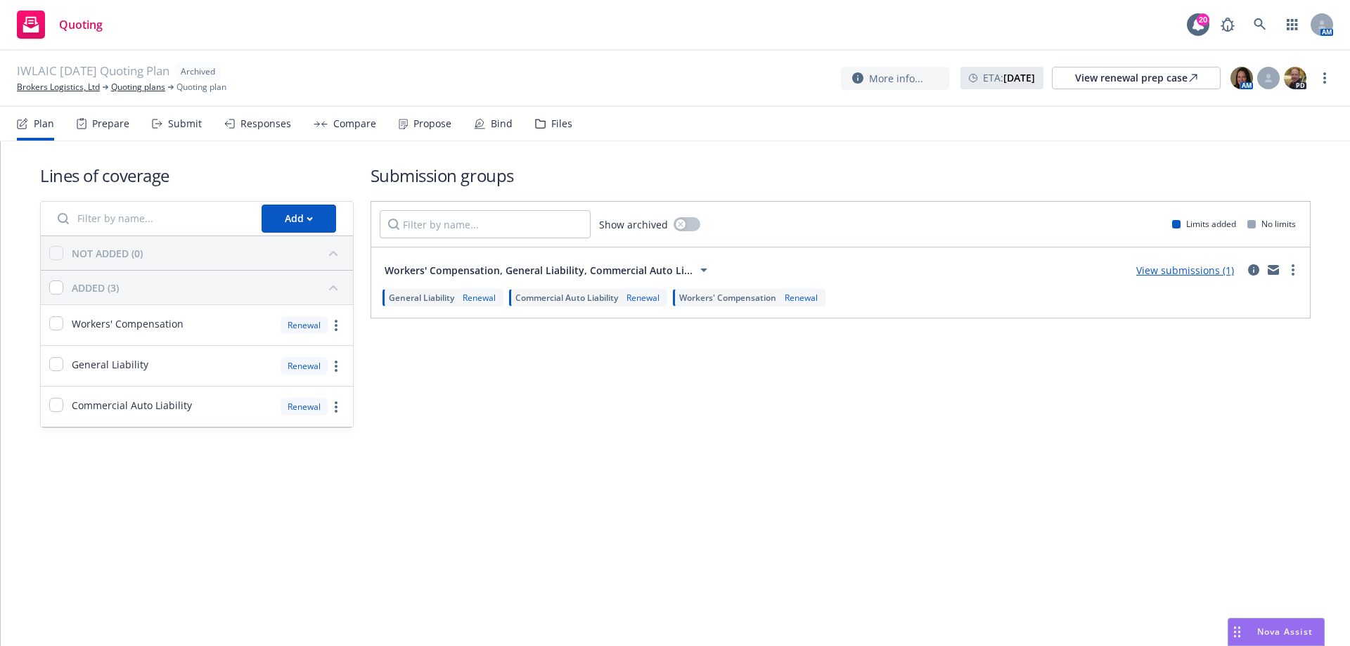
click at [558, 122] on div "Files" at bounding box center [561, 123] width 21 height 11
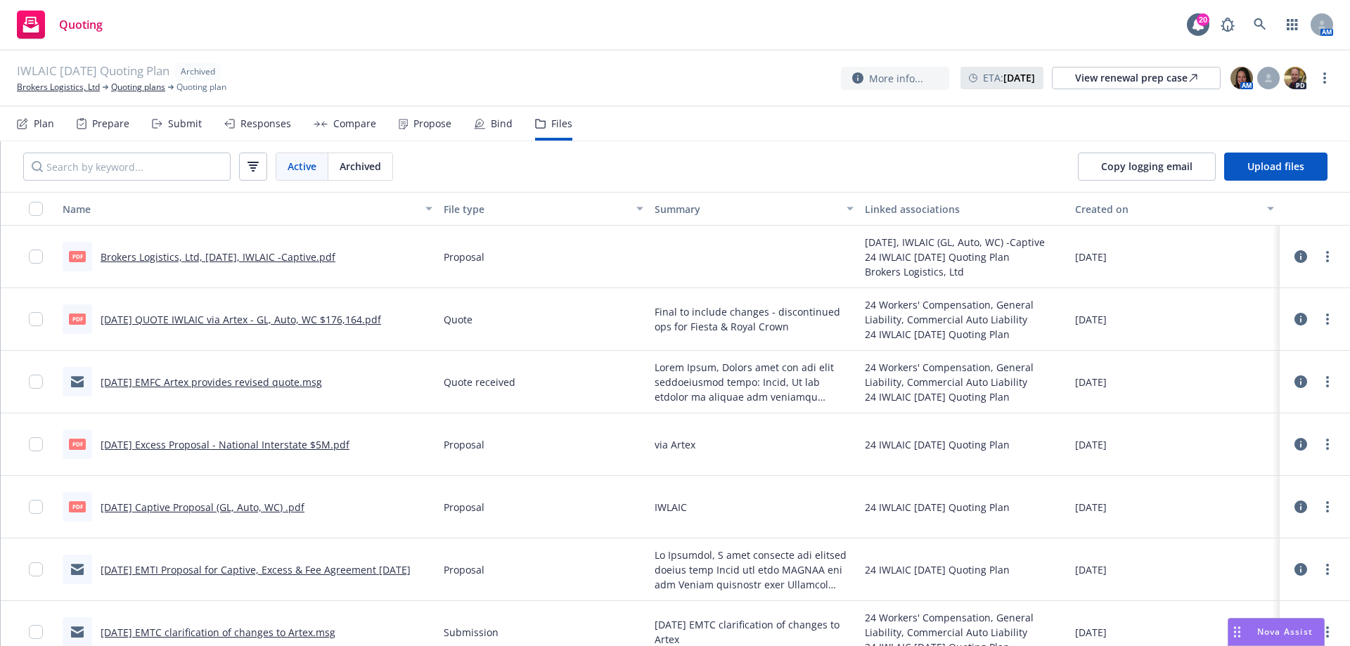
click at [216, 255] on link "Brokers Logistics, Ltd, [DATE], IWLAIC -Captive.pdf" at bounding box center [218, 256] width 235 height 13
